Goal: Information Seeking & Learning: Learn about a topic

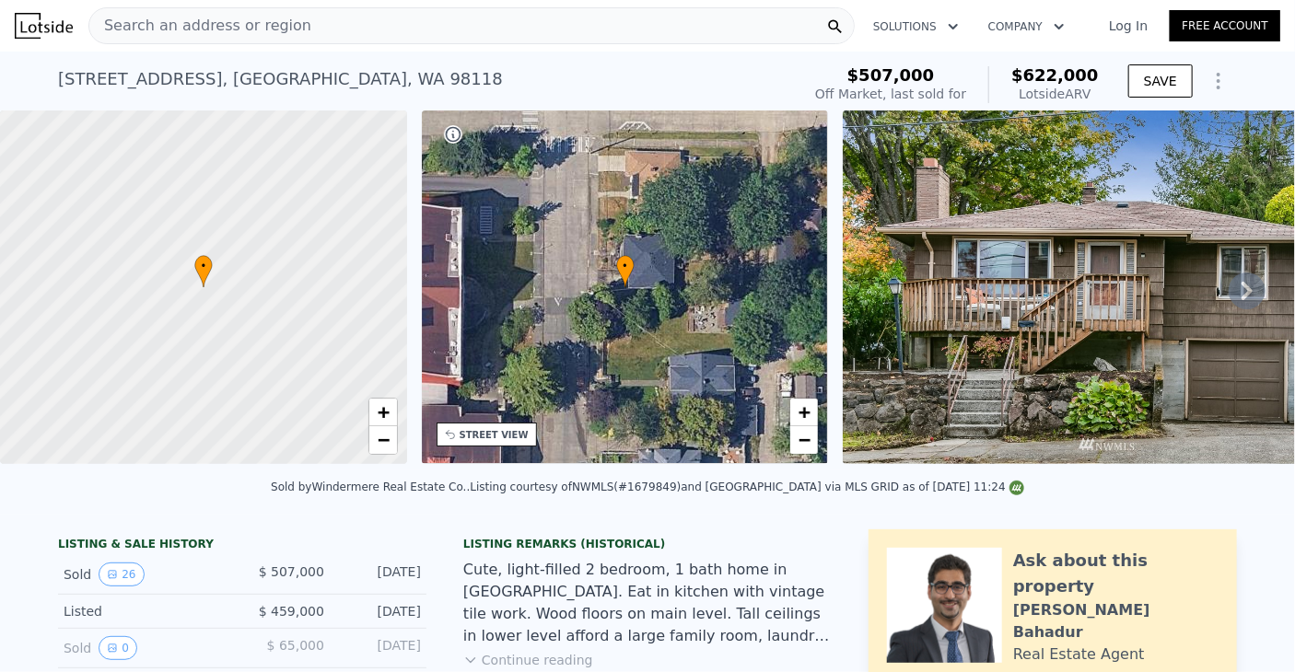
click at [714, 82] on div "9708 60th Ave S , Seattle , WA 98118 Sold Nov 2020 for $507k (~ARV $622k )" at bounding box center [425, 85] width 735 height 52
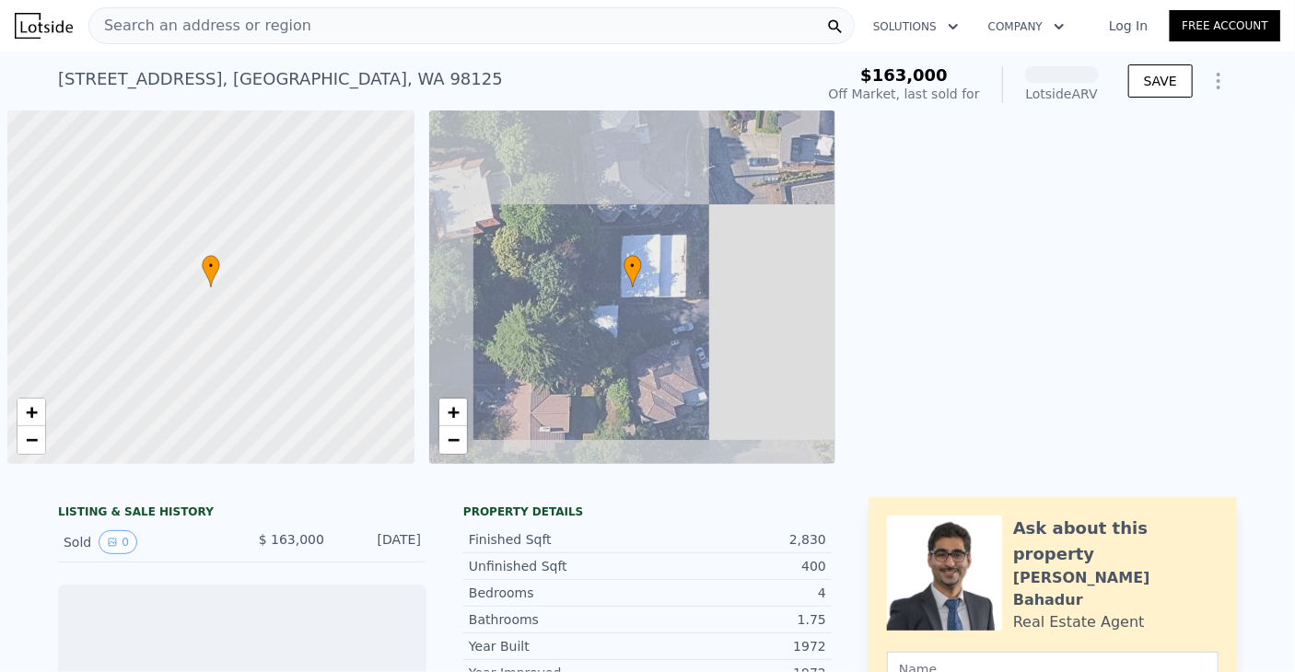
scroll to position [0, 7]
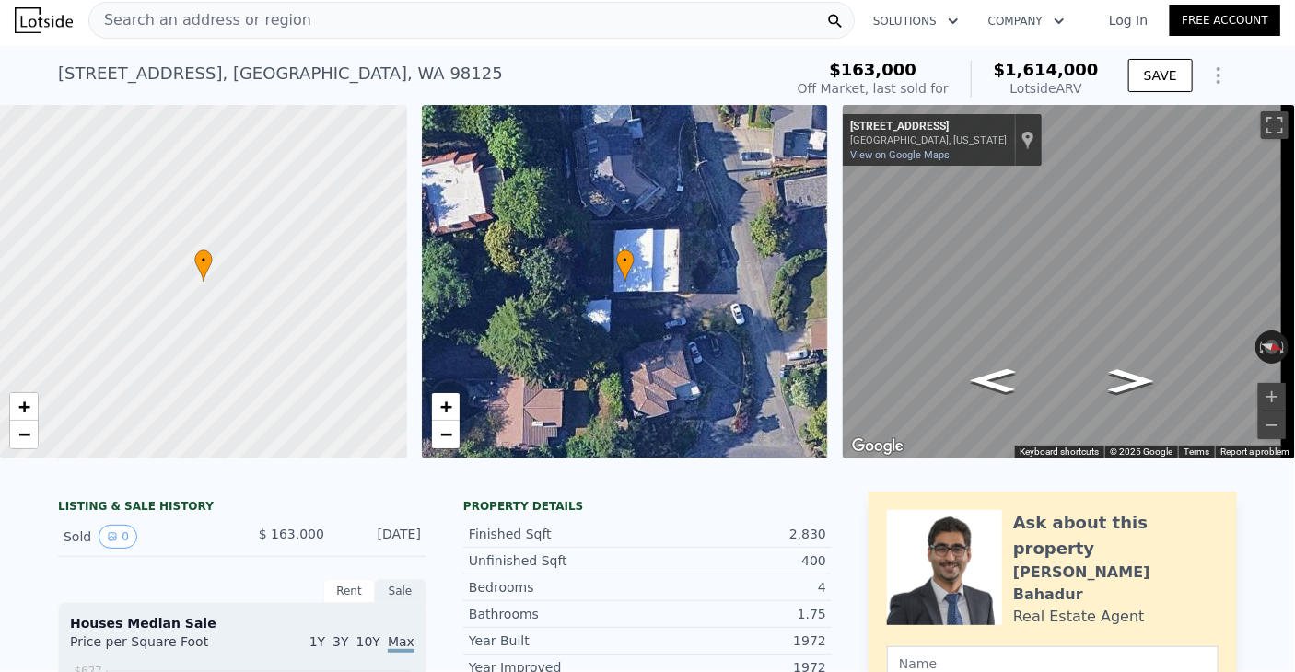
scroll to position [0, 0]
